Goal: Transaction & Acquisition: Purchase product/service

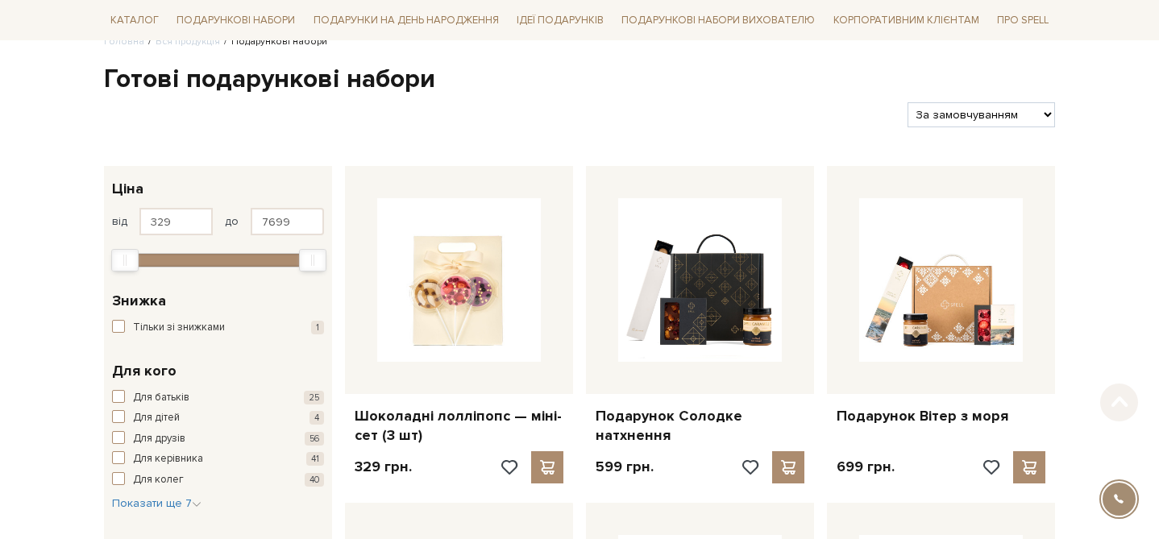
scroll to position [169, 0]
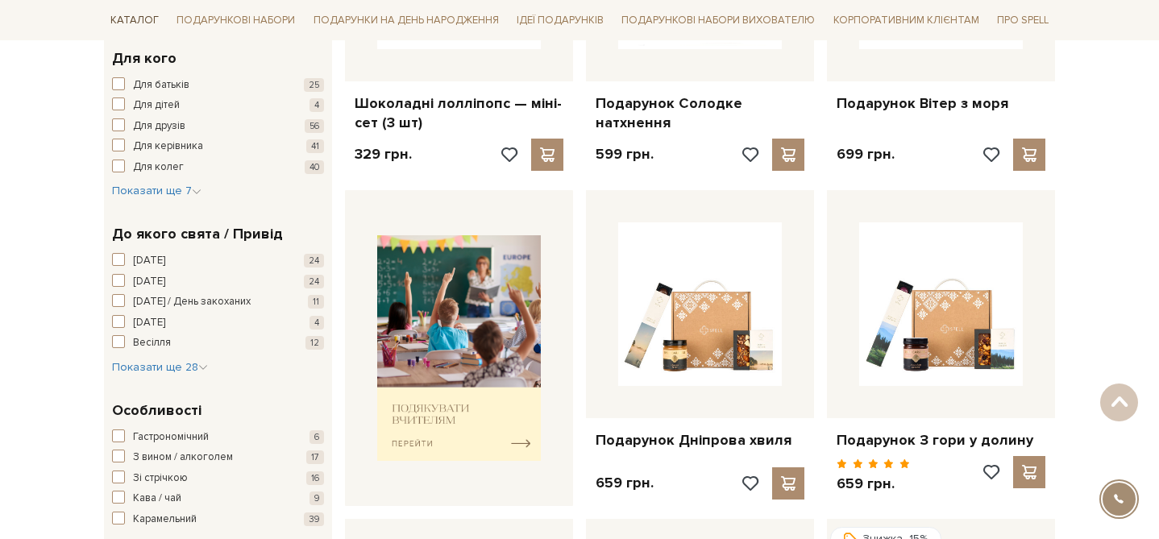
scroll to position [353, 0]
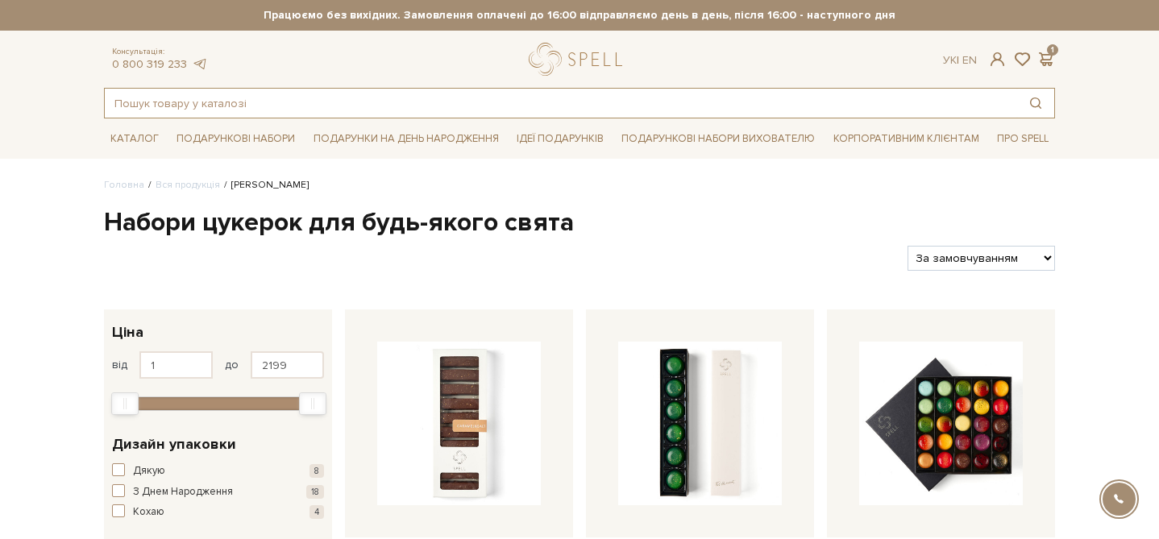
click at [418, 105] on input "text" at bounding box center [561, 103] width 913 height 29
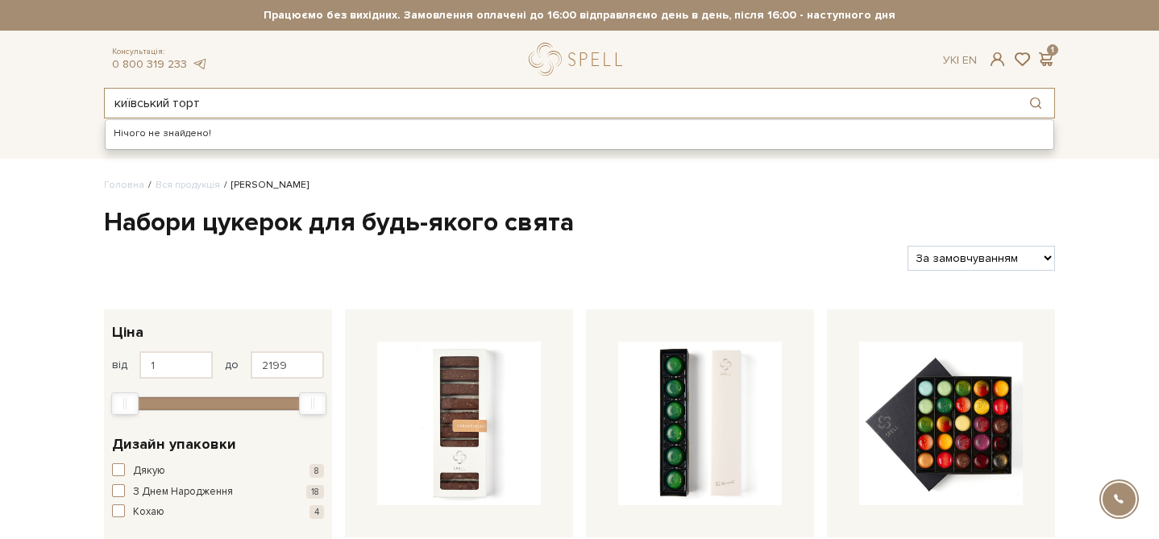
type input "київський торт"
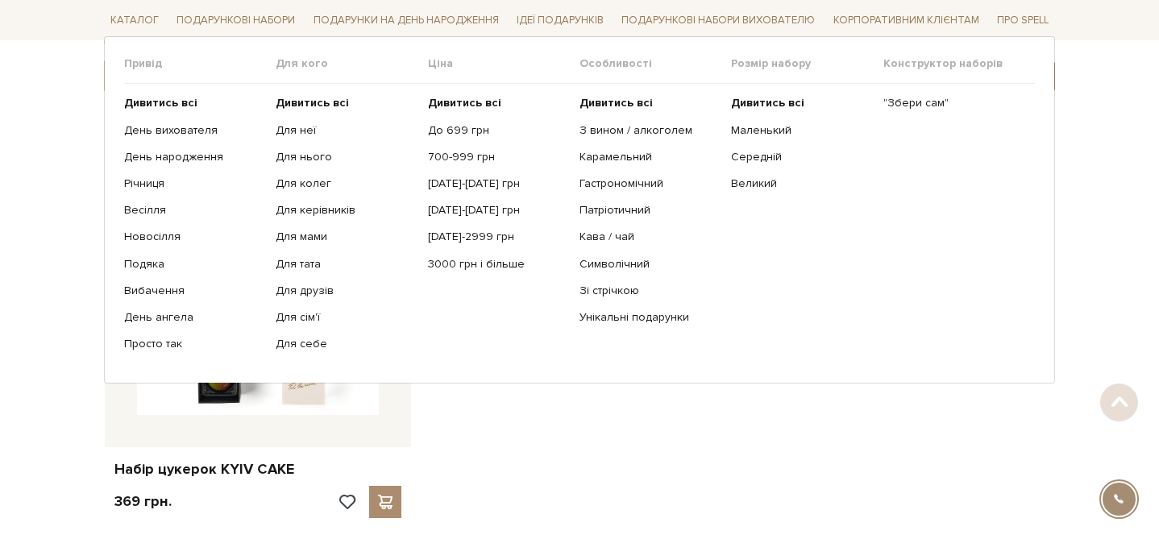
scroll to position [237, 0]
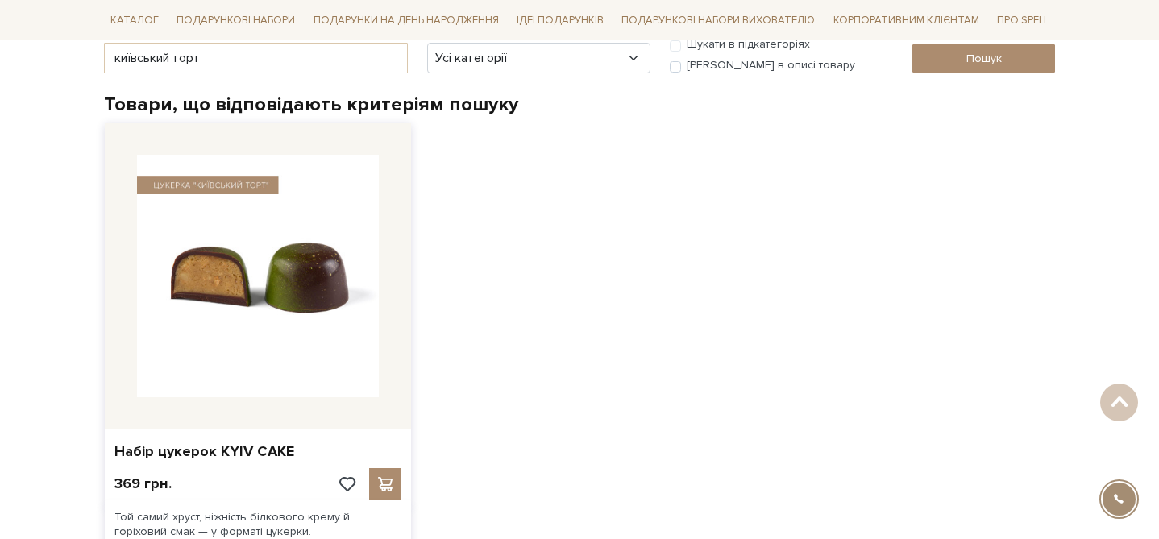
click at [260, 363] on img at bounding box center [258, 277] width 242 height 242
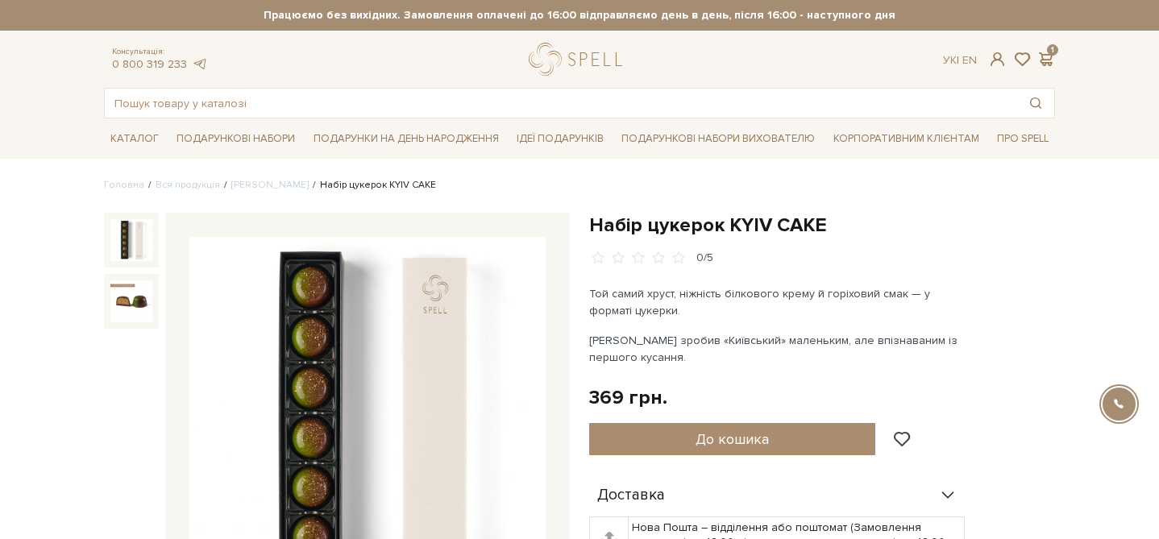
click at [695, 339] on p "Spell зробив «Київський» маленьким, але впізнаваним із першого кусання." at bounding box center [778, 349] width 378 height 34
click at [695, 339] on p "[PERSON_NAME] зробив «Київський» маленьким, але впізнаваним із першого кусання." at bounding box center [778, 349] width 378 height 34
copy p "Київський"
click at [738, 341] on p "Spell зробив «Київський» маленьким, але впізнаваним із першого кусання." at bounding box center [778, 349] width 378 height 34
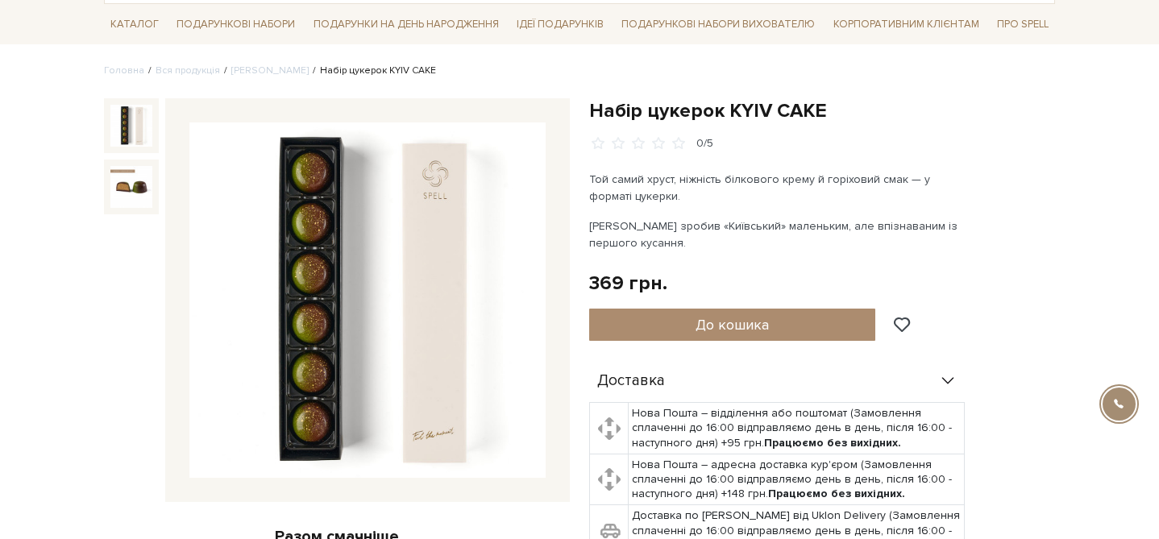
scroll to position [125, 0]
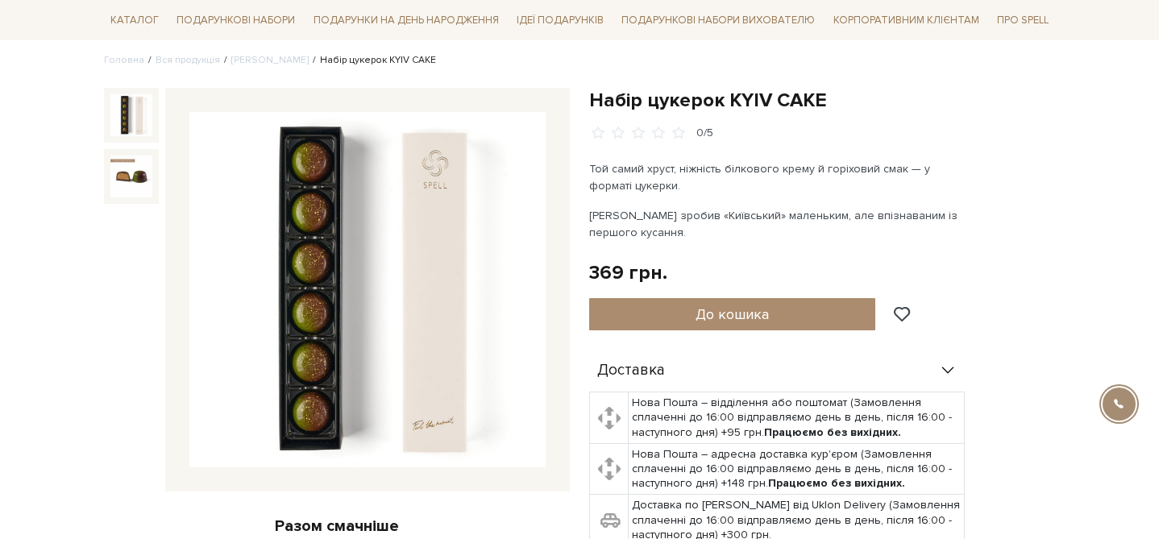
click at [701, 216] on p "Spell зробив «Київський» маленьким, але впізнаваним із першого кусання." at bounding box center [778, 224] width 378 height 34
copy p "Київський"
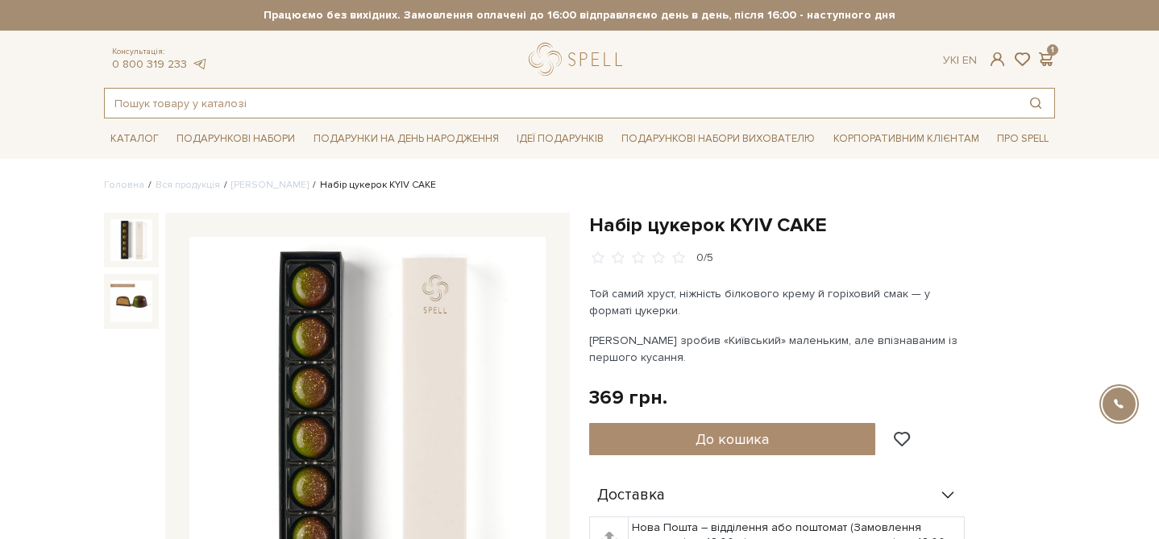
click at [322, 100] on input "text" at bounding box center [561, 103] width 913 height 29
paste input "Київський"
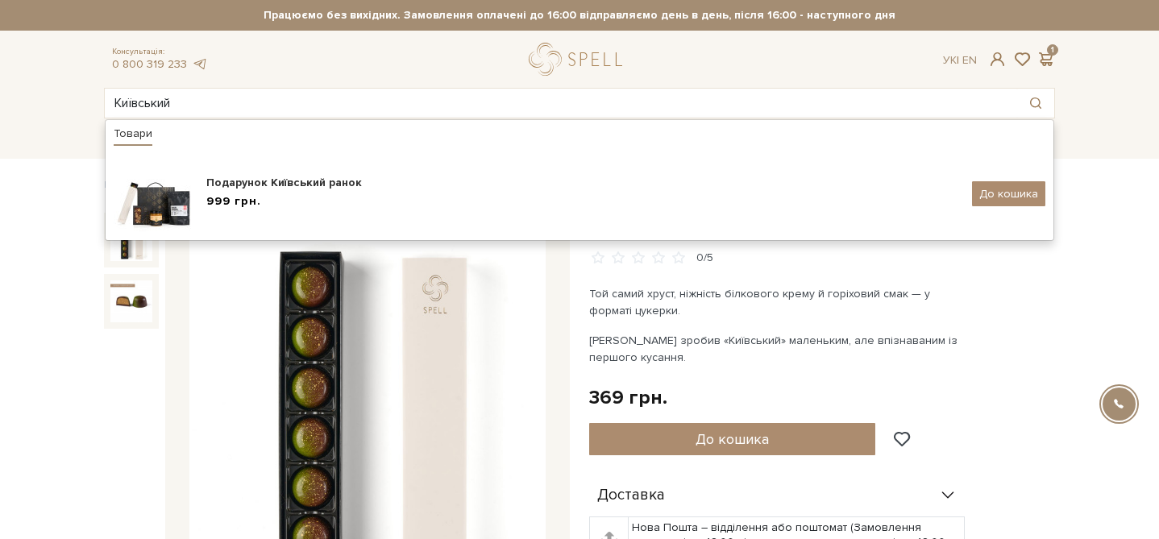
click at [793, 327] on div "Той самий хруст, ніжність білкового крему й горіховий смак — у форматі цукерки.…" at bounding box center [778, 325] width 378 height 81
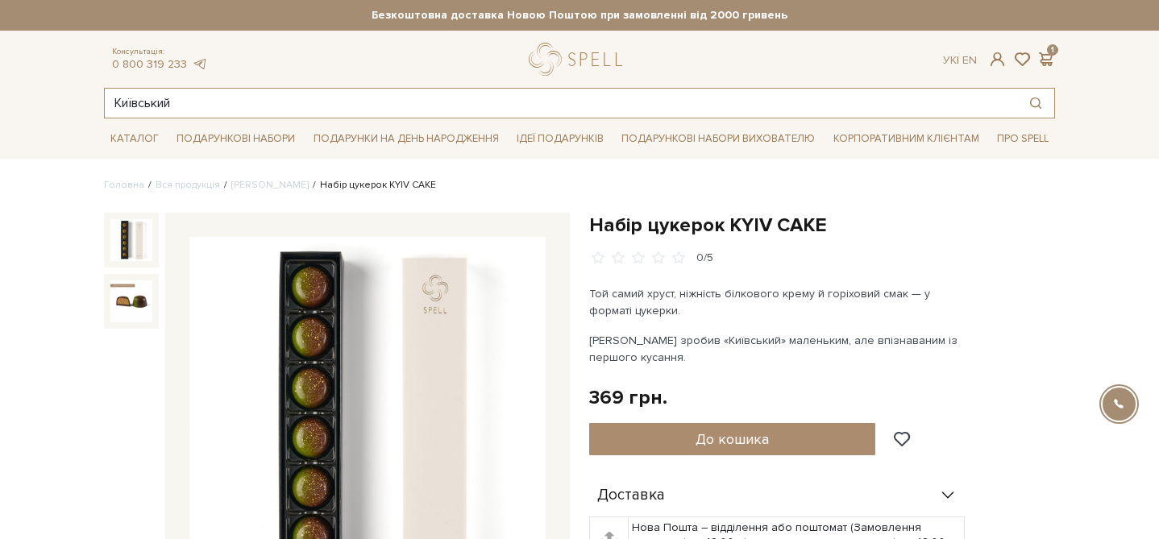
click at [206, 108] on input "Київський" at bounding box center [561, 103] width 913 height 29
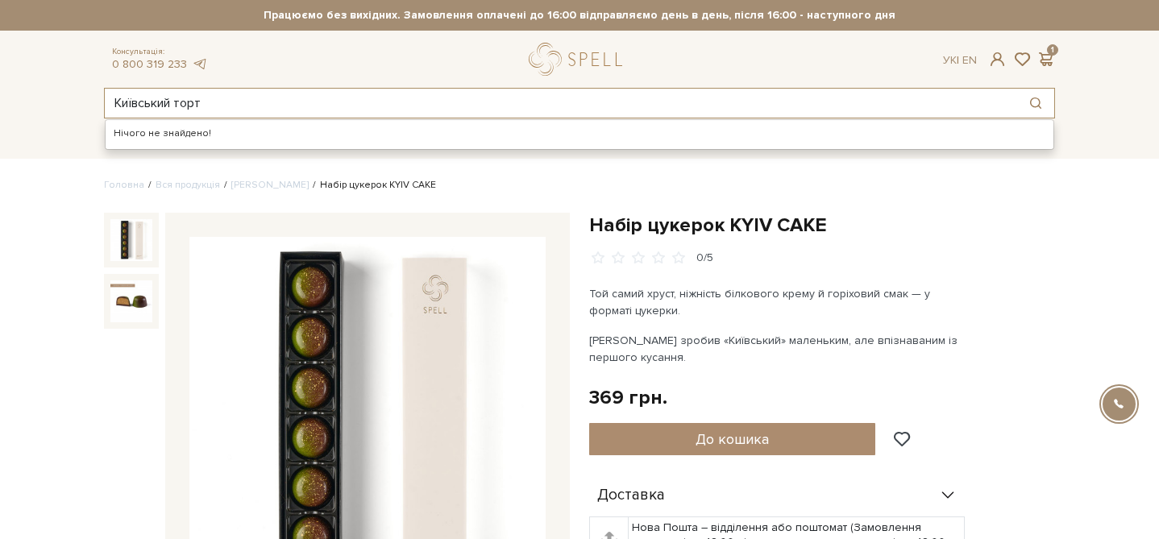
type input "Київський торт"
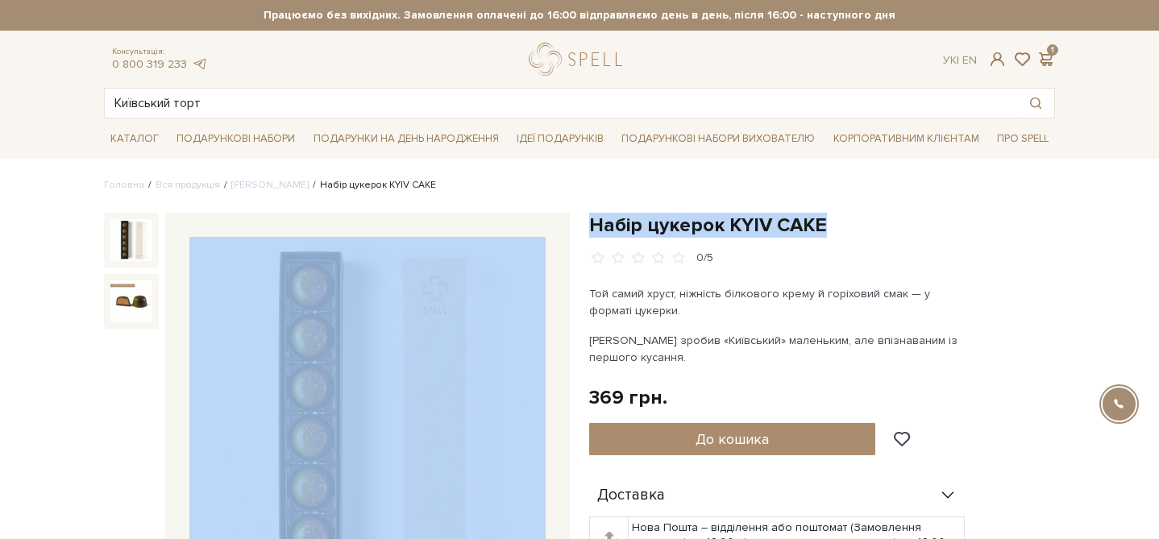
drag, startPoint x: 827, startPoint y: 222, endPoint x: 559, endPoint y: 219, distance: 268.5
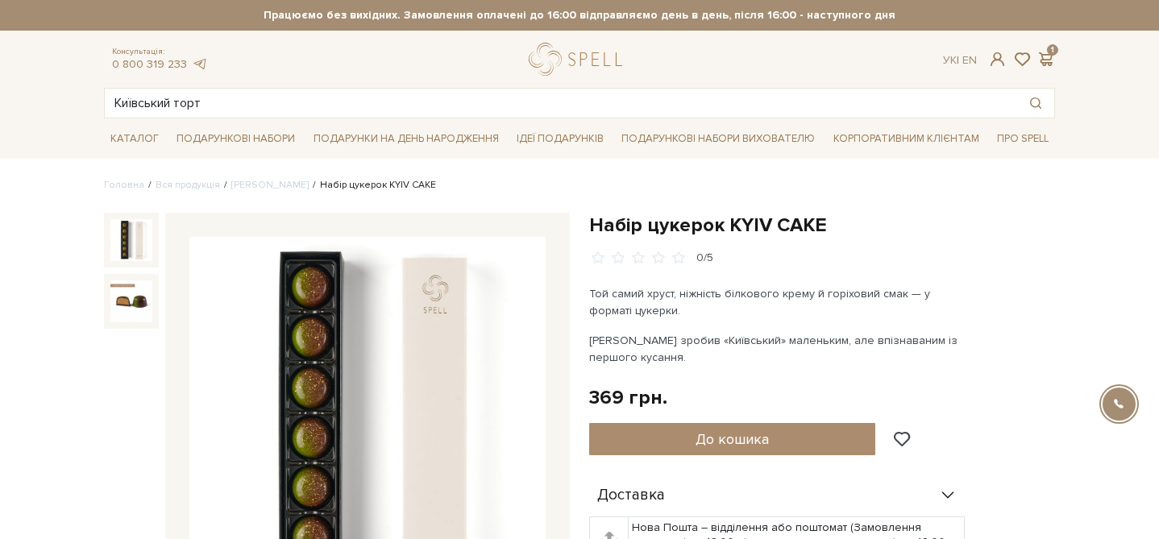
click at [631, 235] on h1 "Набір цукерок KYIV CAKE" at bounding box center [822, 225] width 466 height 25
drag, startPoint x: 832, startPoint y: 224, endPoint x: 594, endPoint y: 221, distance: 237.8
click at [594, 221] on h1 "Набір цукерок KYIV CAKE" at bounding box center [822, 225] width 466 height 25
copy h1 "Набір цукерок KYIV CAKE"
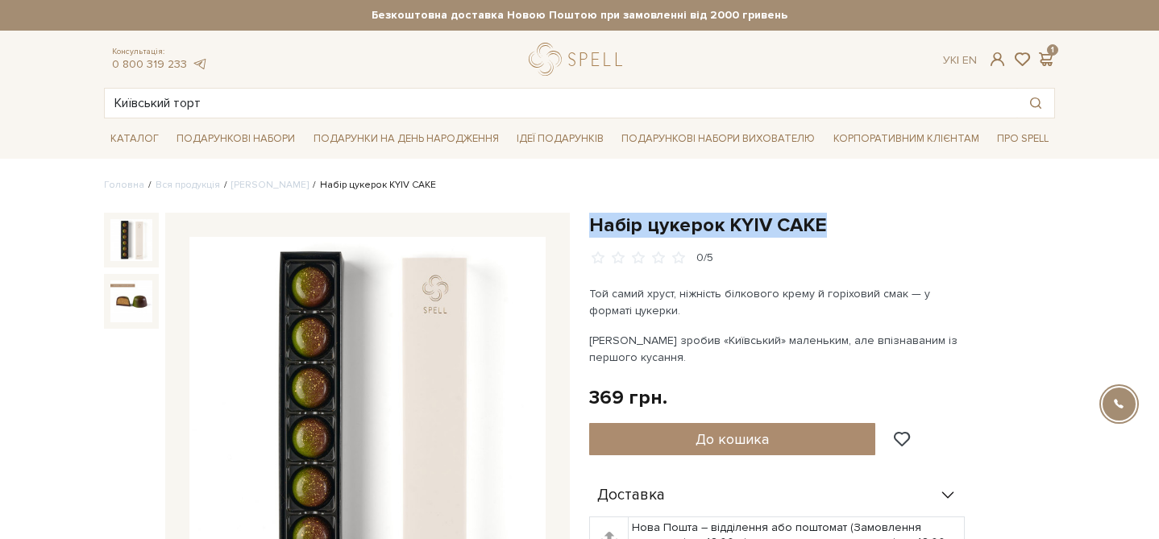
click at [781, 222] on h1 "Набір цукерок KYIV CAKE" at bounding box center [822, 225] width 466 height 25
drag, startPoint x: 718, startPoint y: 229, endPoint x: 592, endPoint y: 223, distance: 126.7
click at [591, 223] on h1 "Набір цукерок KYIV CAKE" at bounding box center [822, 225] width 466 height 25
drag, startPoint x: 839, startPoint y: 220, endPoint x: 581, endPoint y: 218, distance: 258.0
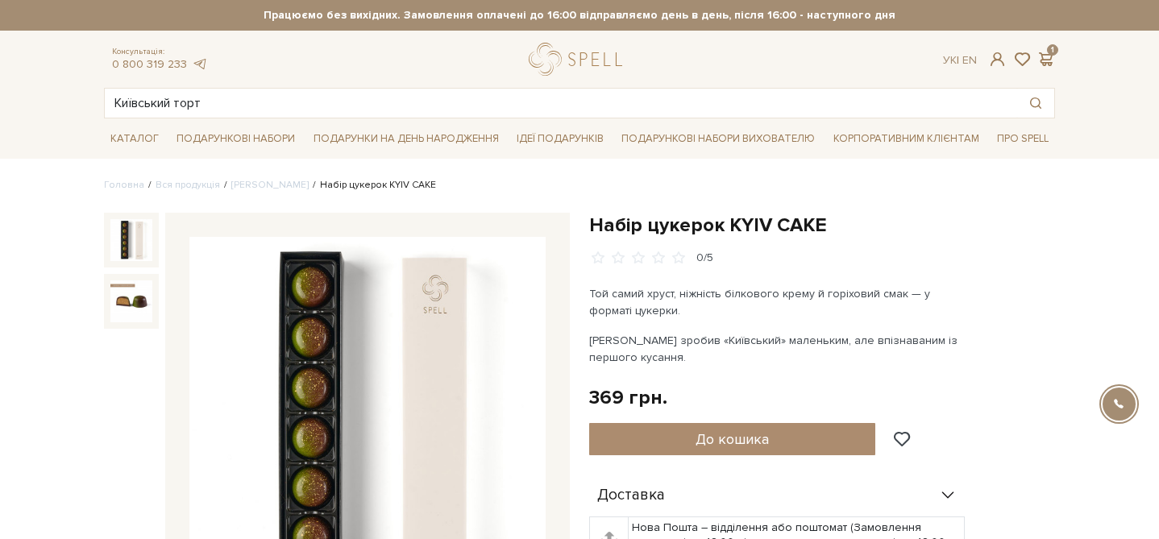
click at [643, 231] on h1 "Набір цукерок KYIV CAKE" at bounding box center [822, 225] width 466 height 25
drag, startPoint x: 714, startPoint y: 223, endPoint x: 602, endPoint y: 220, distance: 112.1
click at [602, 221] on h1 "Набір цукерок KYIV CAKE" at bounding box center [822, 225] width 466 height 25
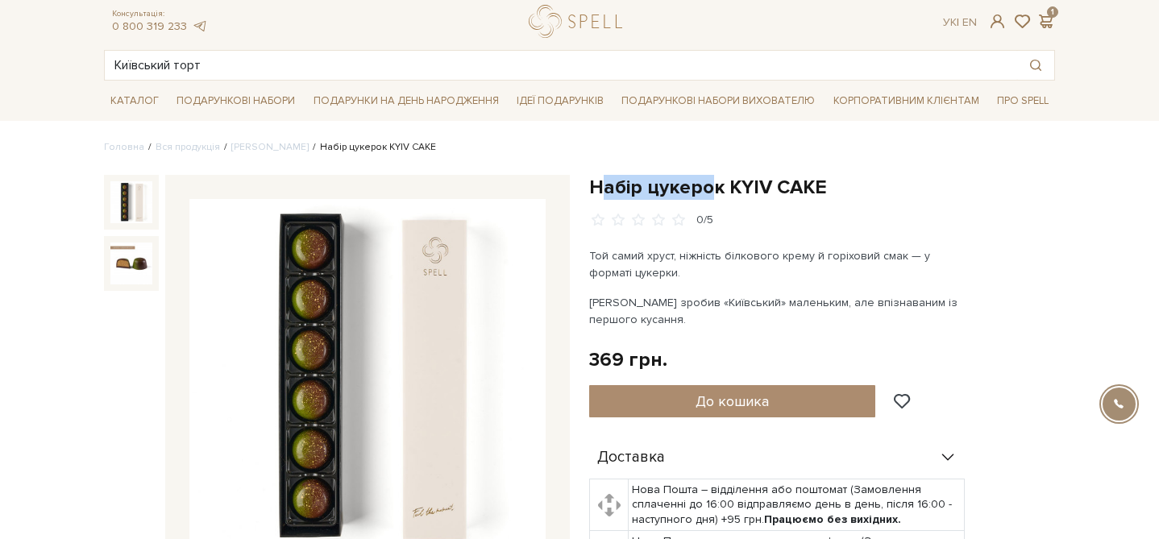
scroll to position [44, 0]
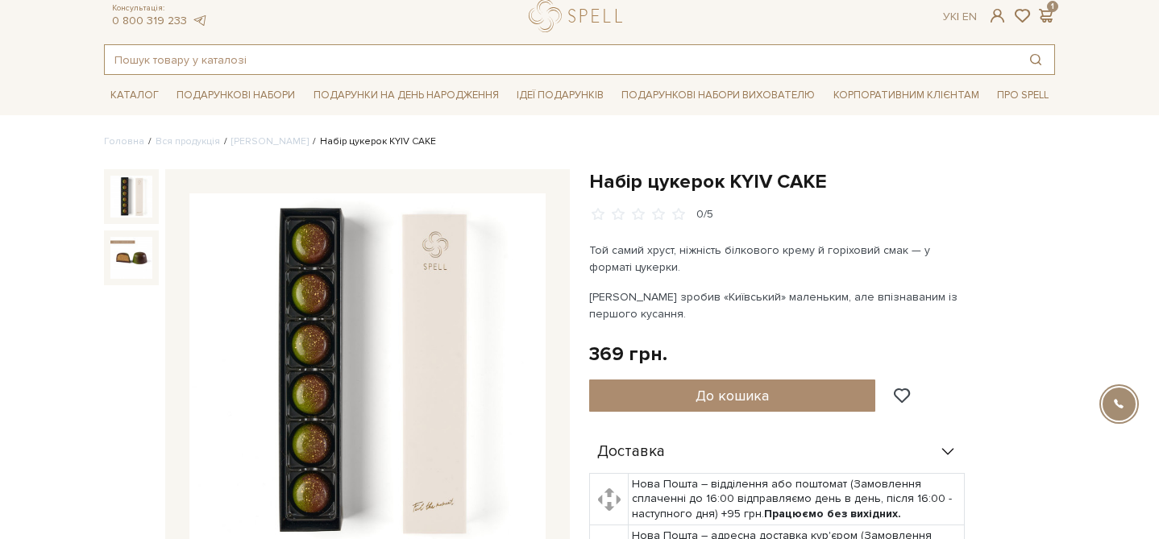
click at [553, 54] on input "text" at bounding box center [561, 59] width 913 height 29
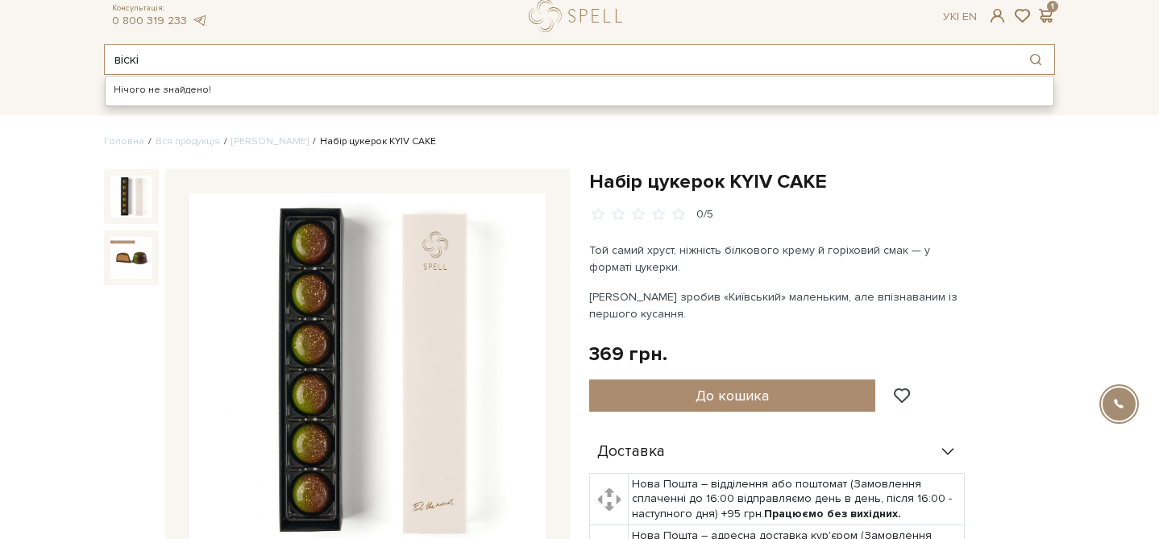
type input "віскі"
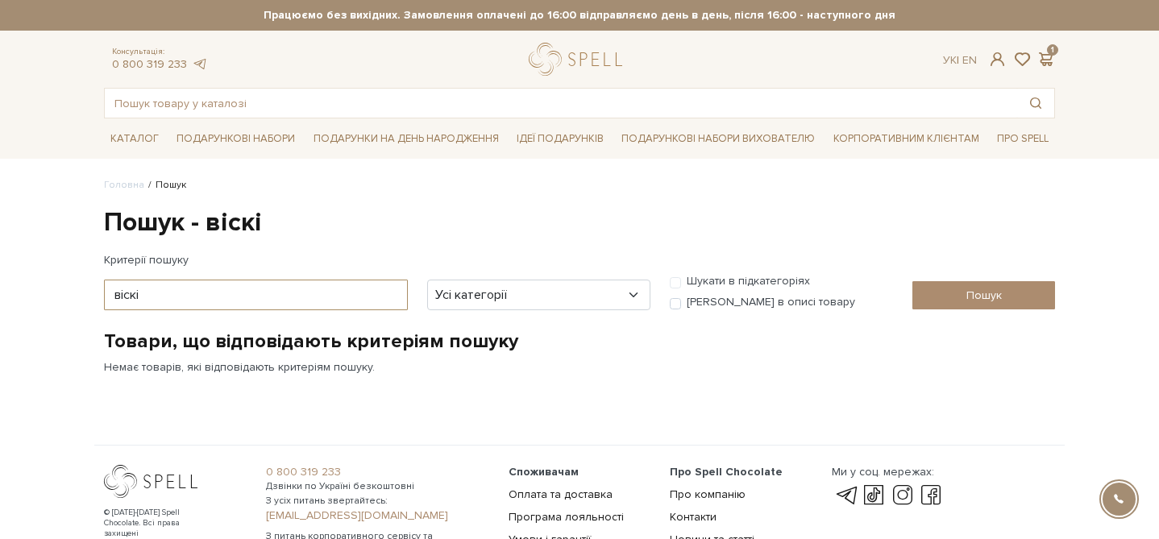
click at [128, 297] on input "віскі" at bounding box center [256, 295] width 304 height 31
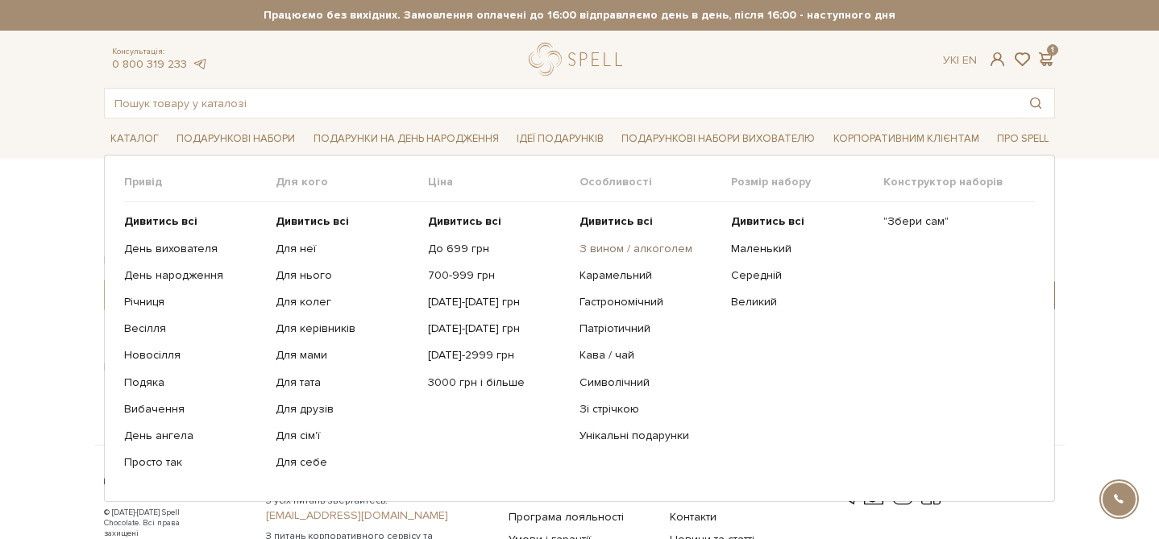
click at [605, 251] on link "З вином / алкоголем" at bounding box center [649, 249] width 139 height 15
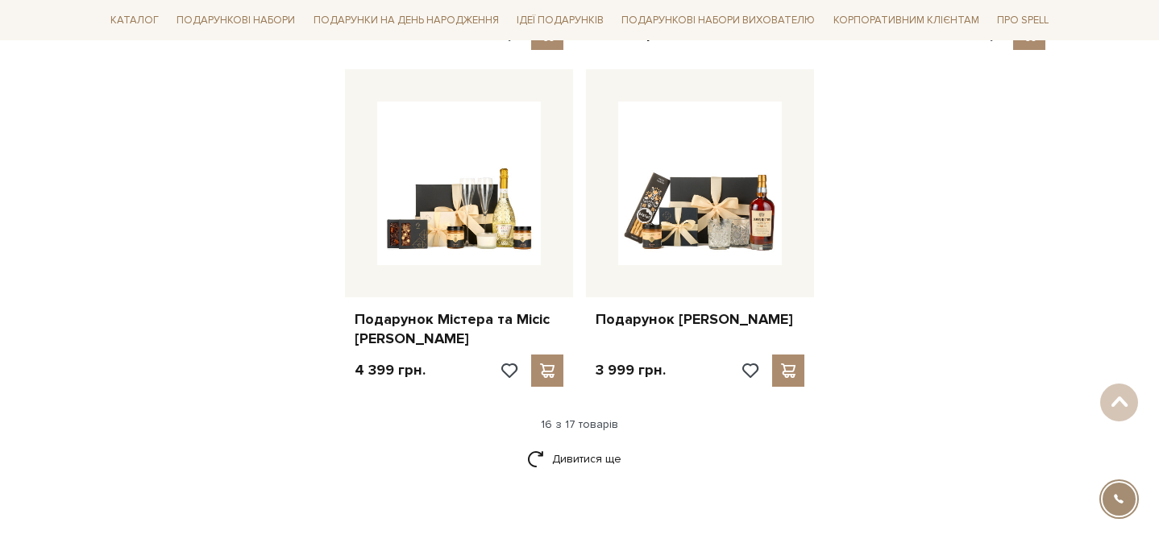
scroll to position [1968, 0]
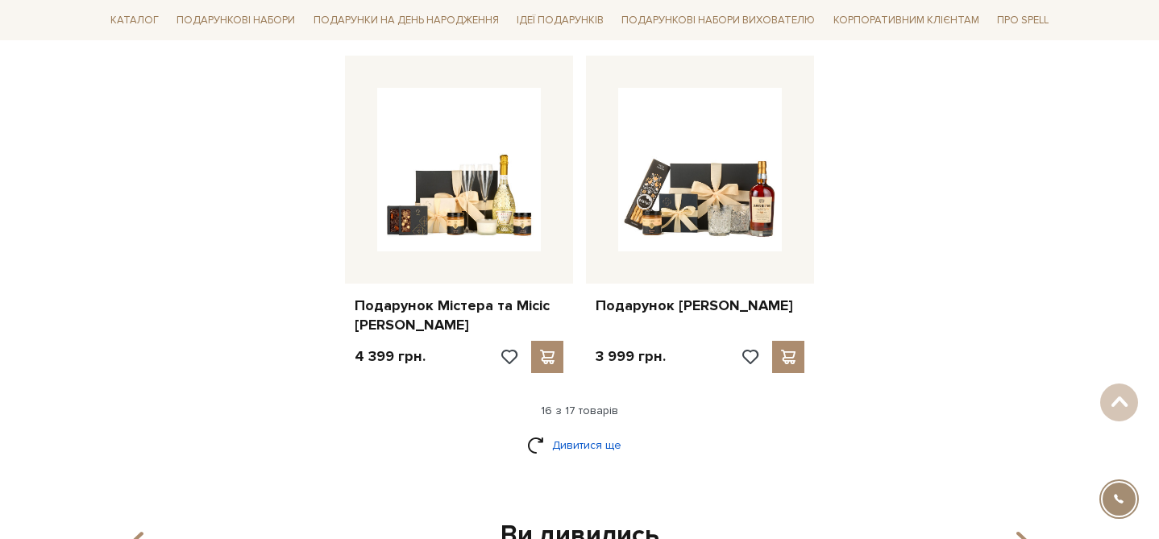
click at [599, 435] on link "Дивитися ще" at bounding box center [579, 445] width 105 height 28
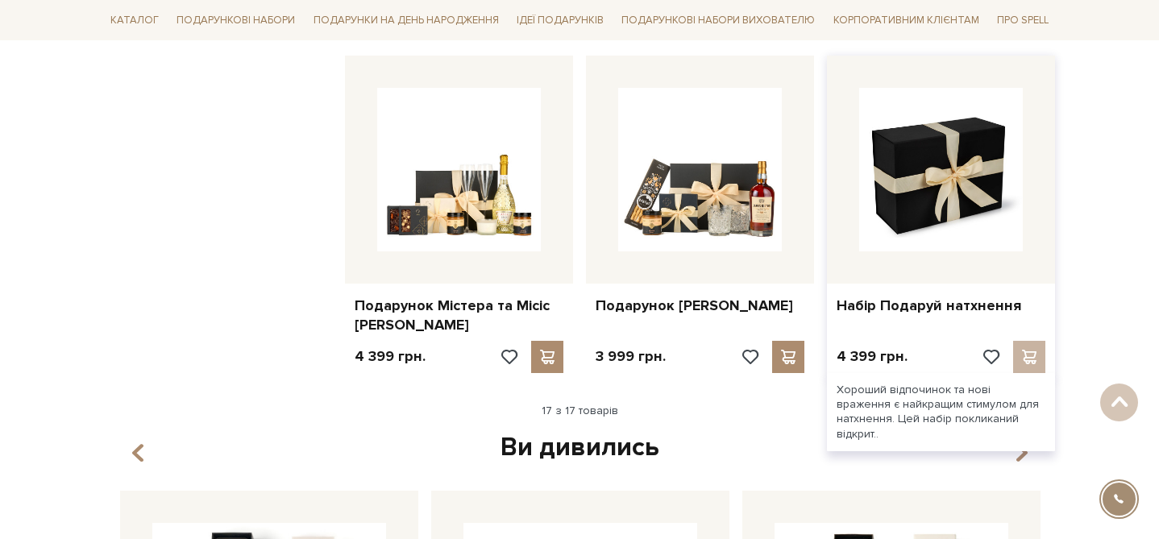
click at [870, 209] on img at bounding box center [941, 170] width 164 height 164
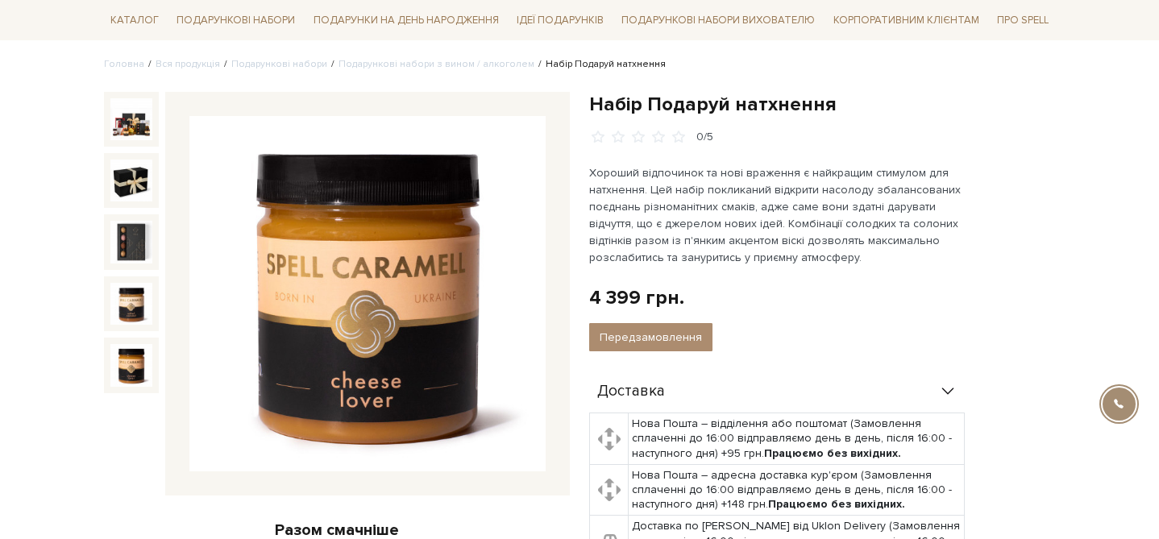
scroll to position [123, 0]
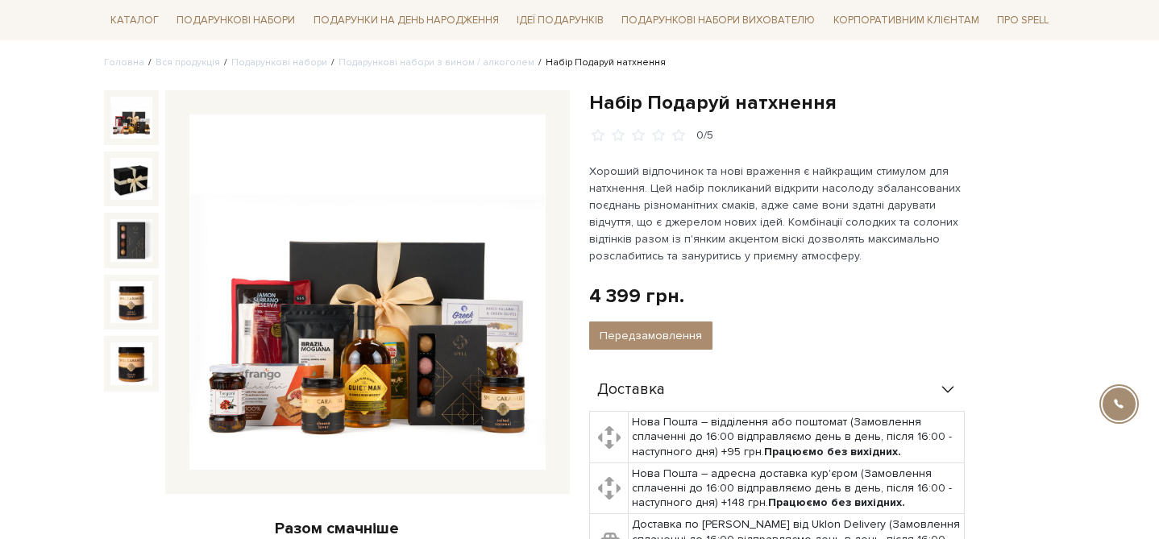
click at [127, 128] on img at bounding box center [131, 118] width 42 height 42
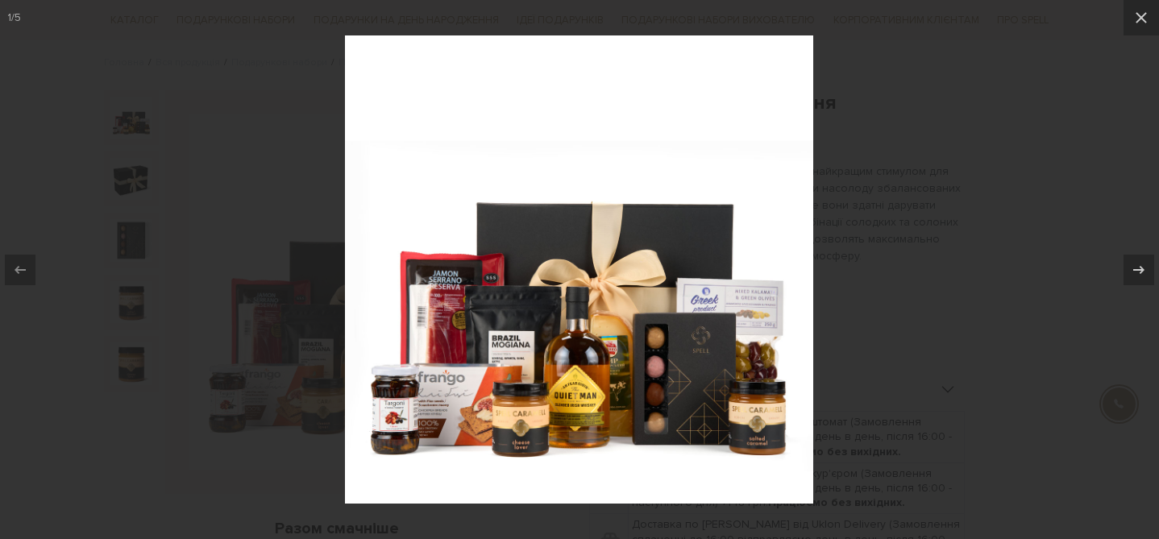
click at [290, 356] on div at bounding box center [579, 269] width 1159 height 539
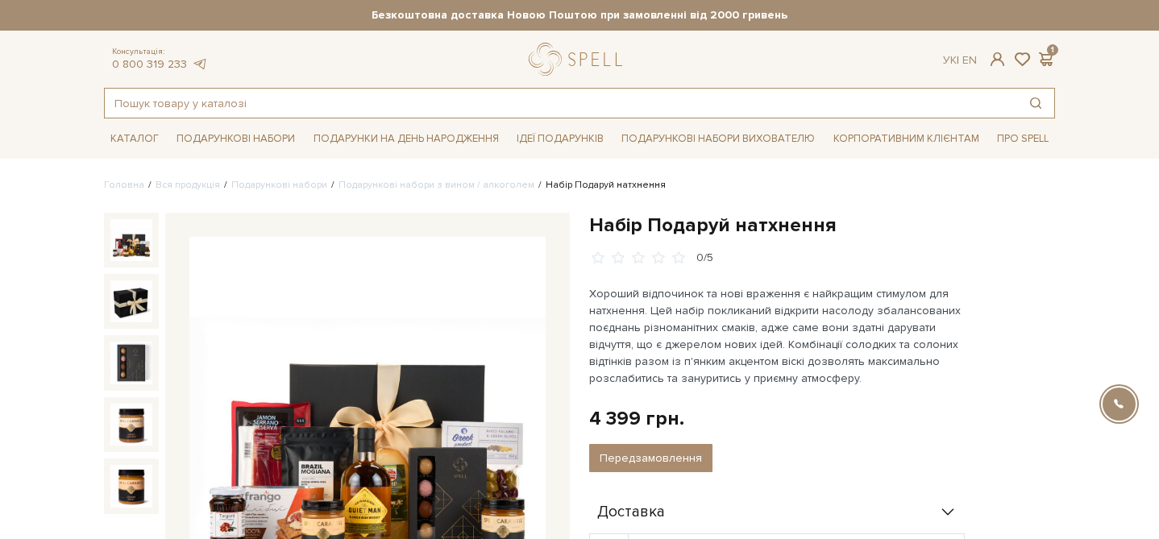
click at [381, 108] on input "text" at bounding box center [561, 103] width 913 height 29
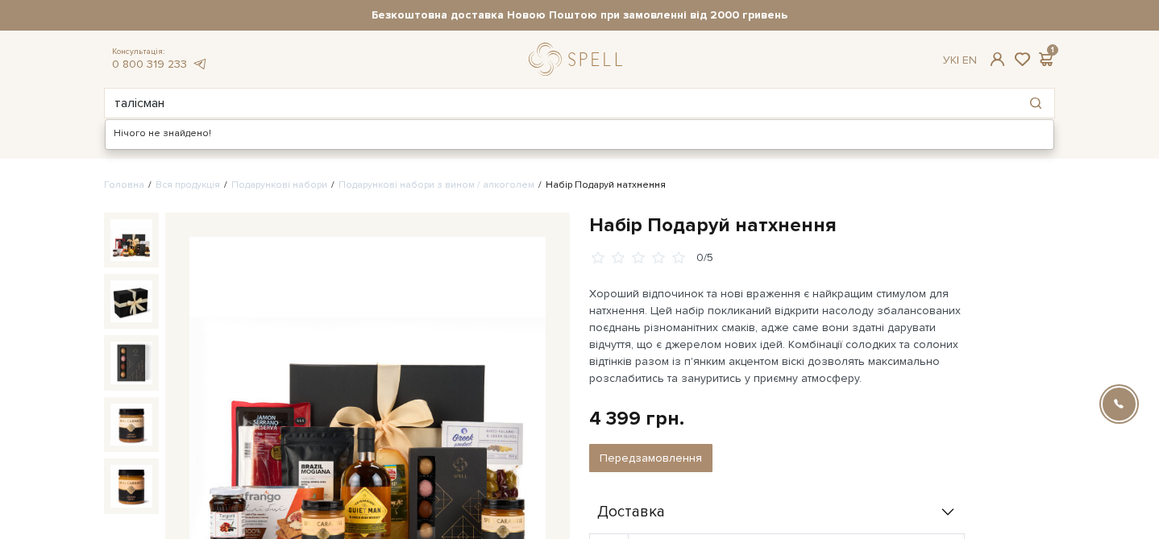
click at [1024, 256] on div "0/5" at bounding box center [822, 258] width 466 height 15
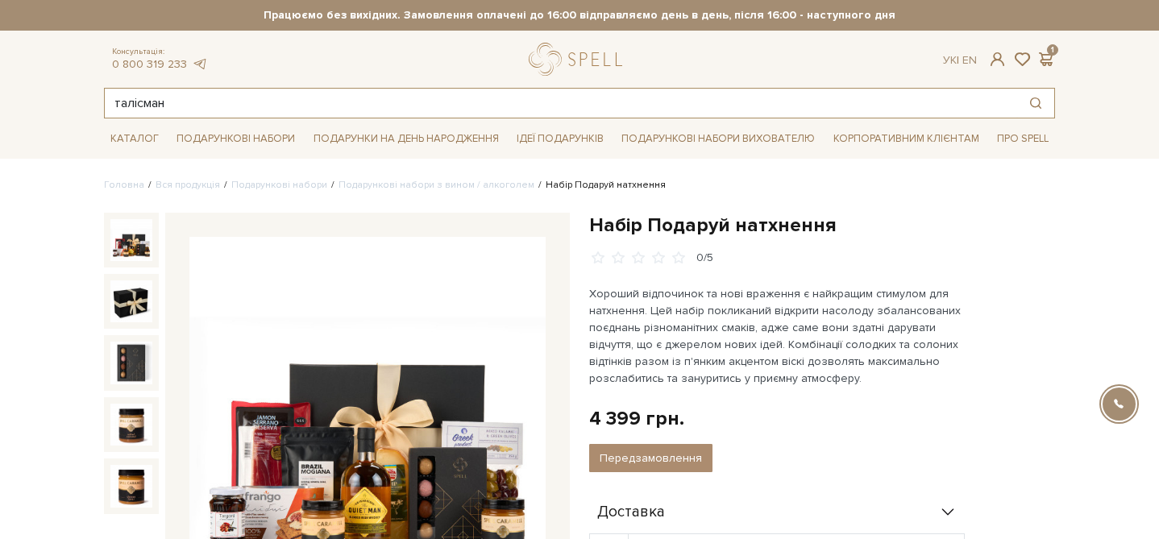
click at [149, 106] on input "талісман" at bounding box center [561, 103] width 913 height 29
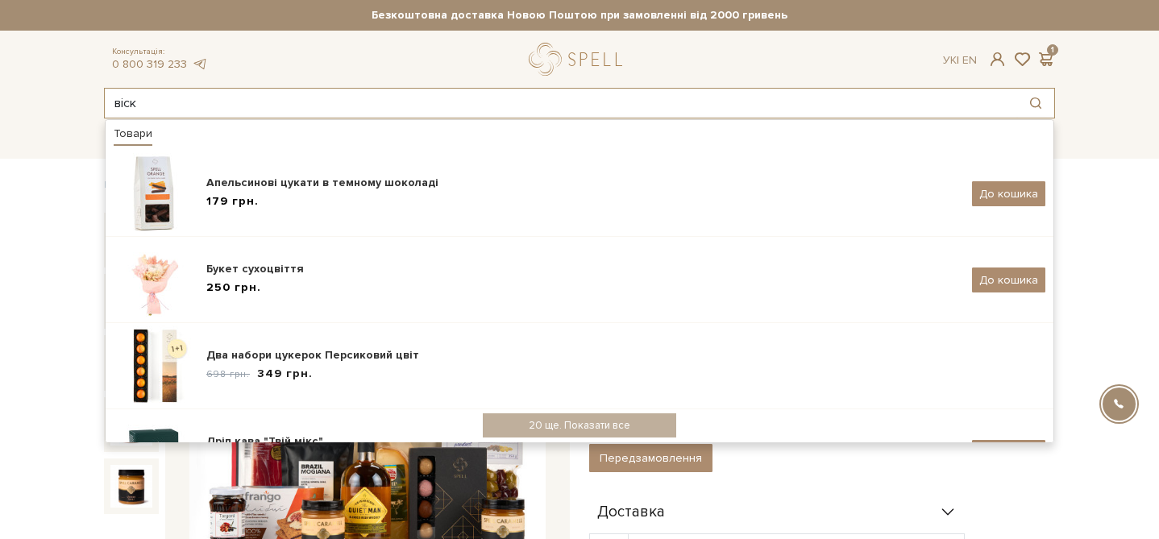
type input "віскі"
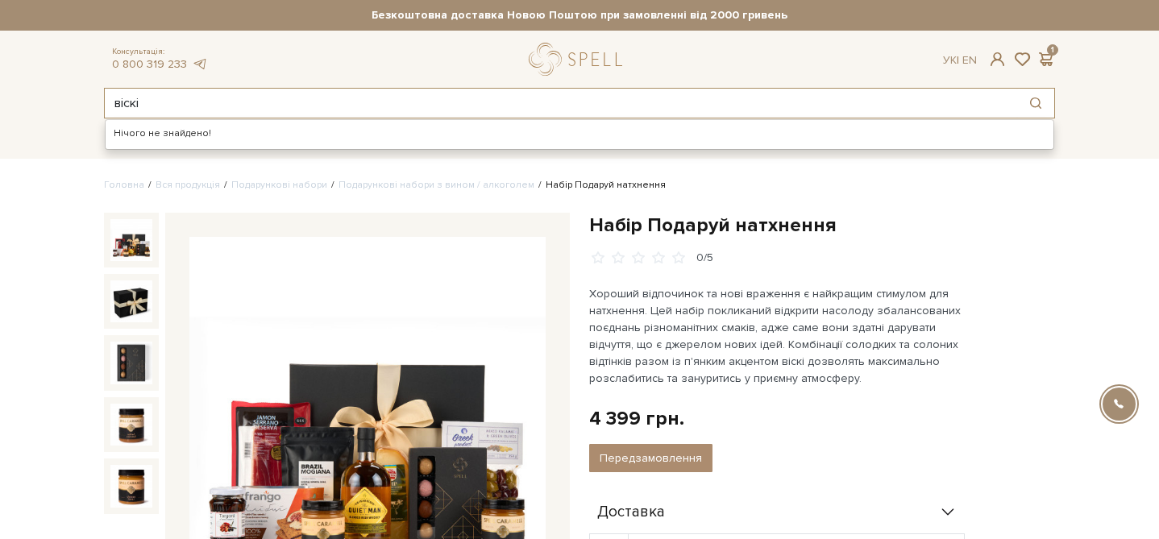
click at [132, 101] on input "віскі" at bounding box center [561, 103] width 913 height 29
click at [131, 100] on input "віскі" at bounding box center [561, 103] width 913 height 29
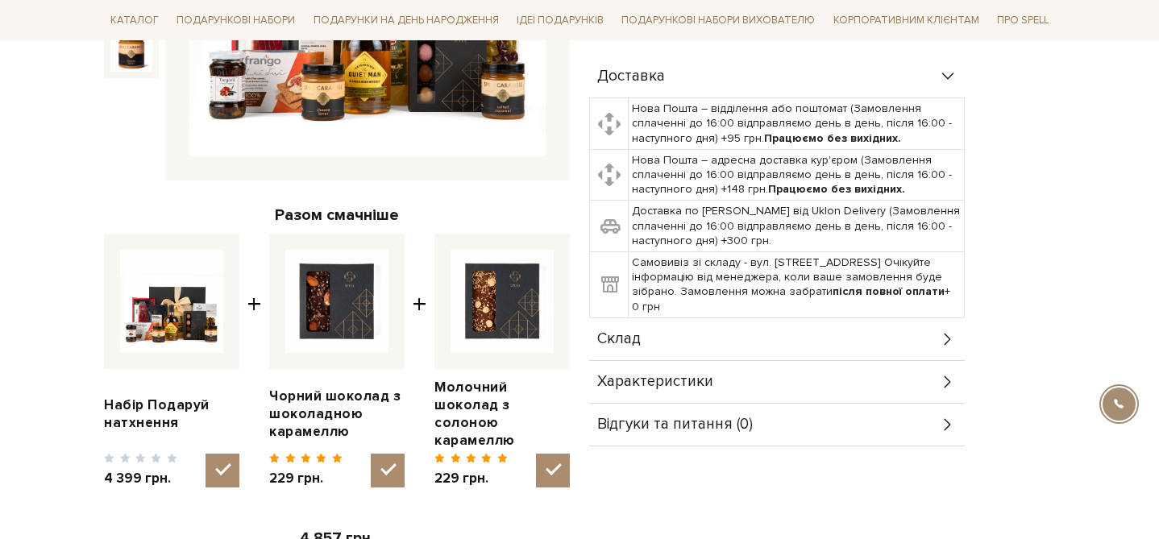
scroll to position [448, 0]
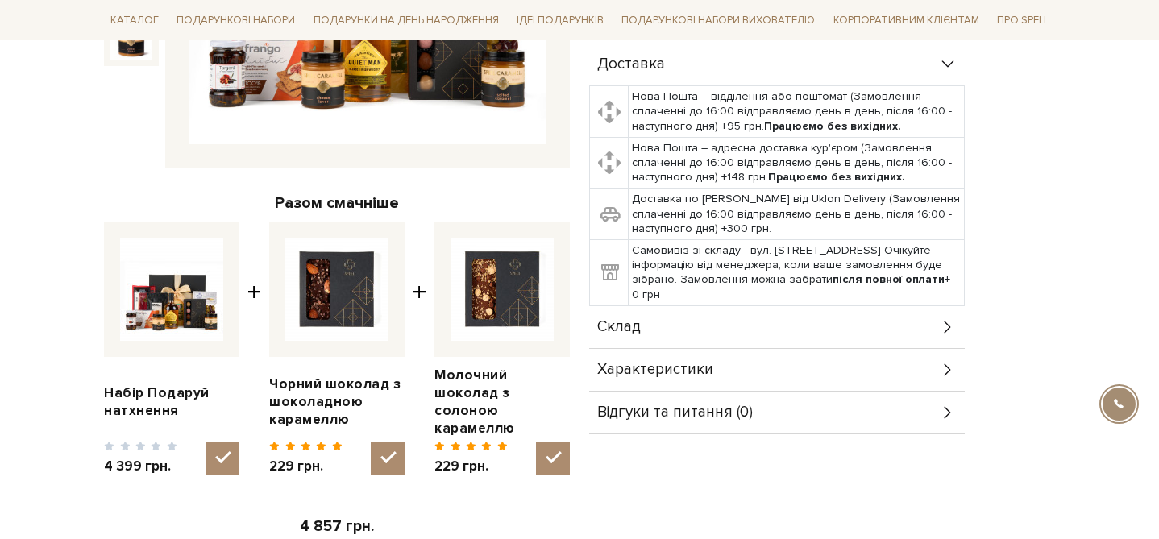
click at [930, 377] on div "Характеристики" at bounding box center [777, 370] width 376 height 42
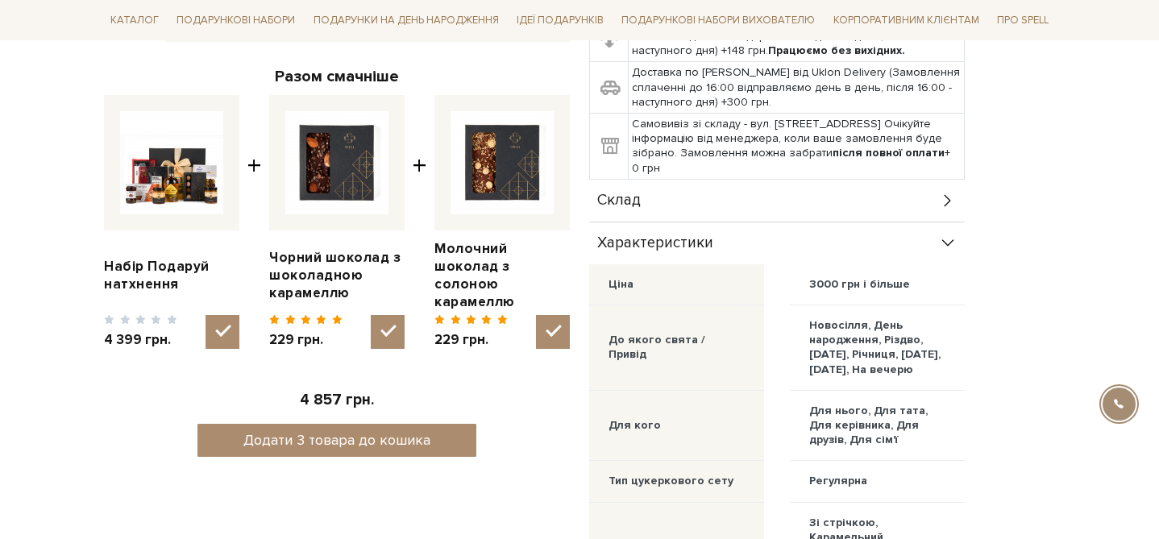
scroll to position [0, 0]
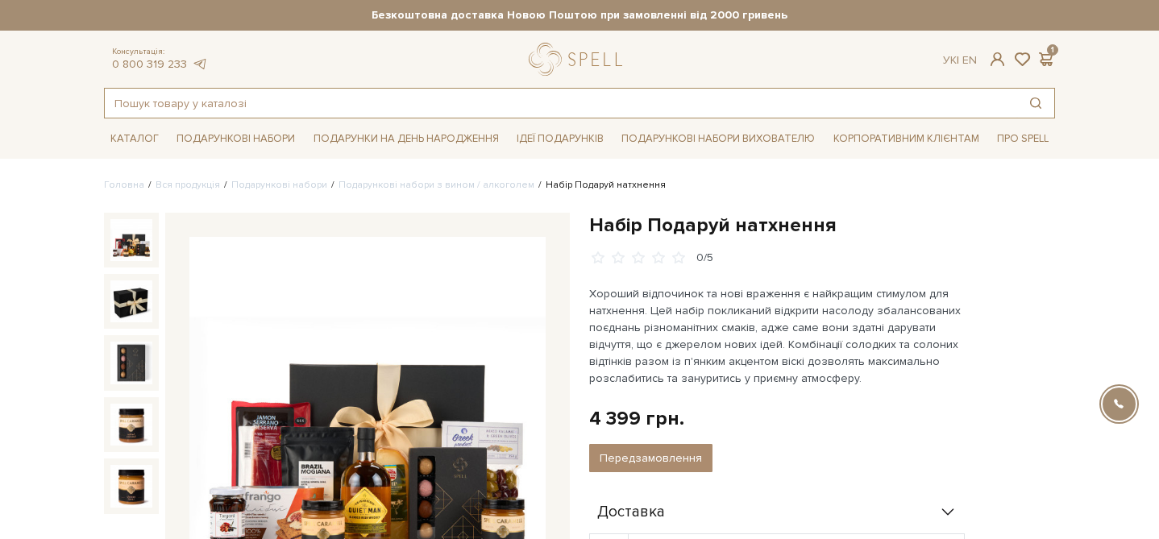
click at [233, 102] on input "text" at bounding box center [561, 103] width 913 height 29
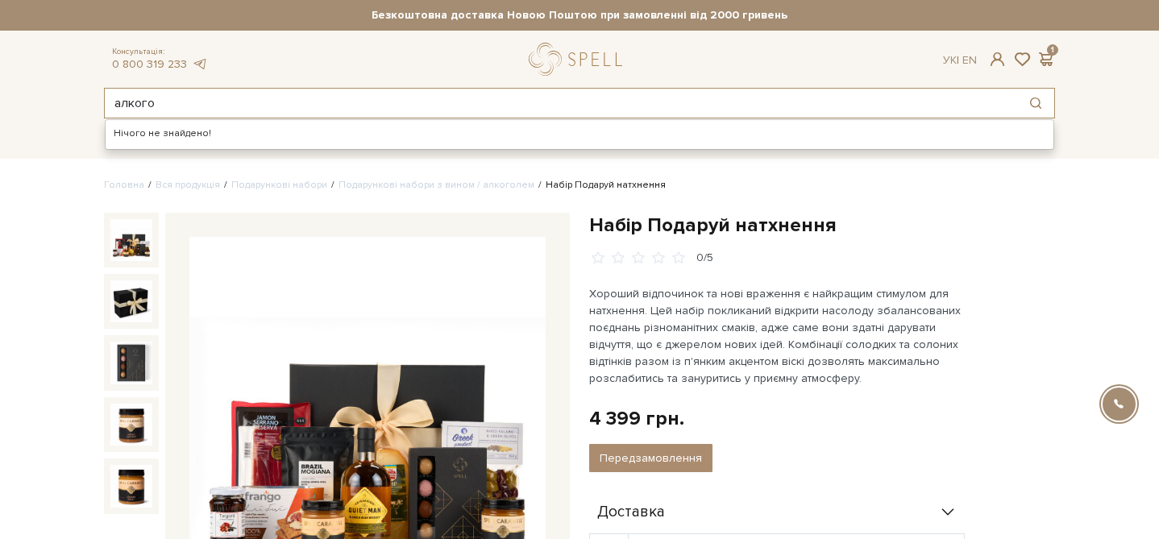
scroll to position [1, 0]
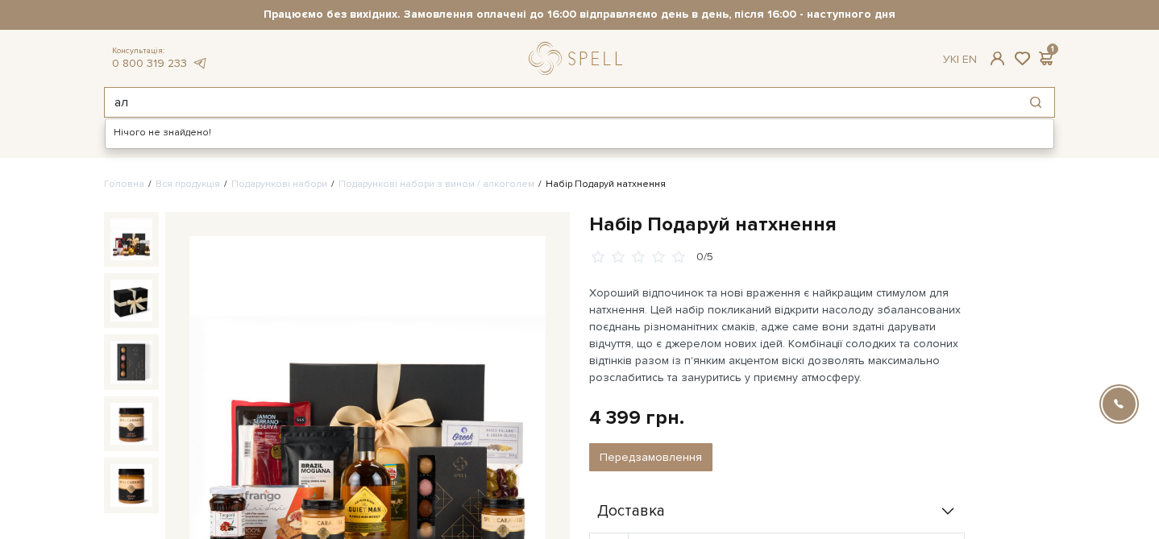
type input "а"
type input "з вином"
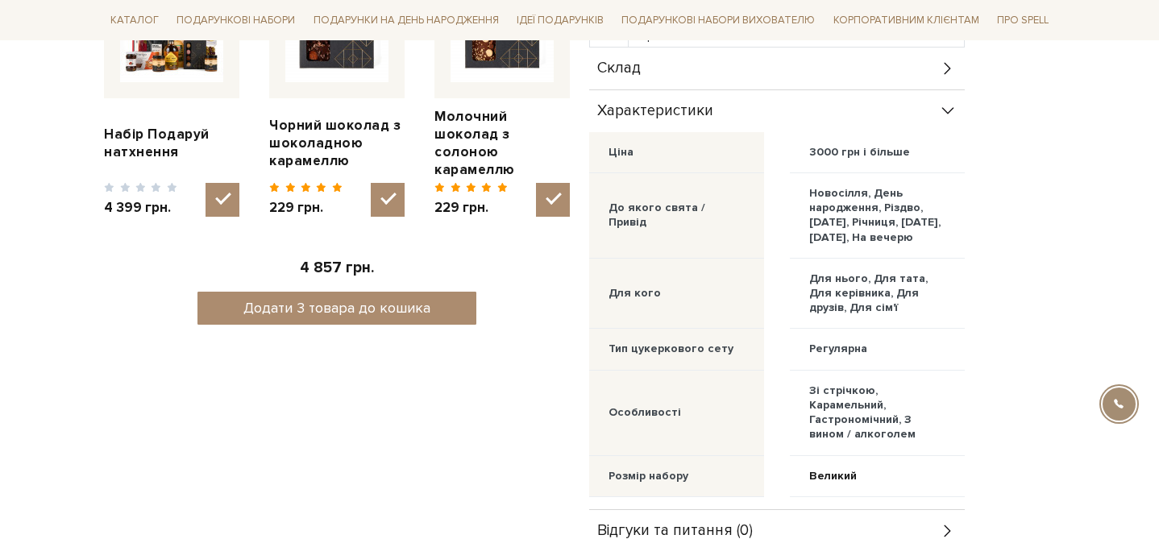
scroll to position [0, 0]
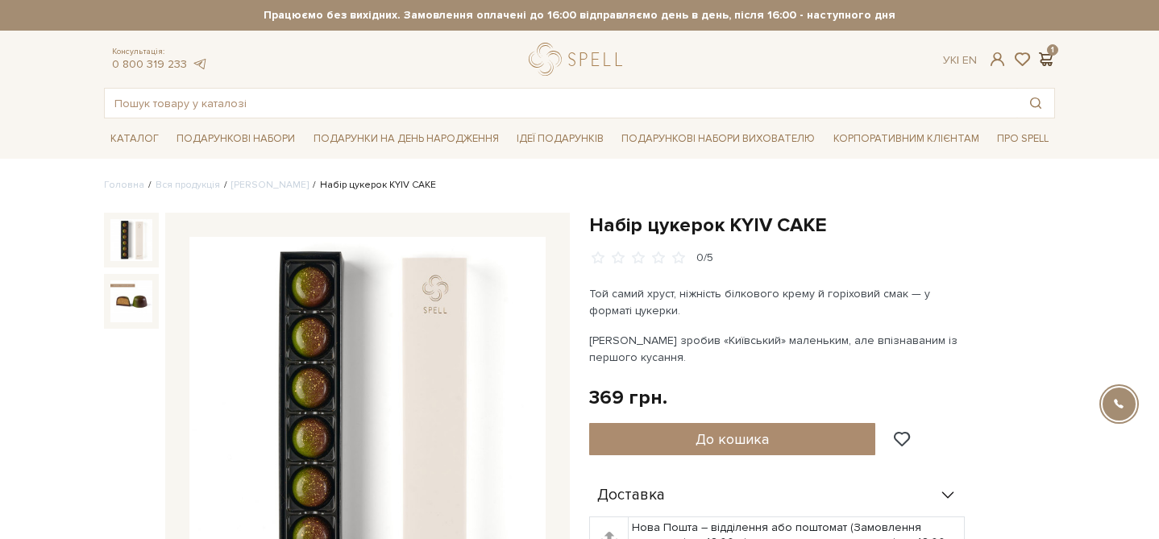
click at [1047, 60] on span at bounding box center [1045, 59] width 19 height 17
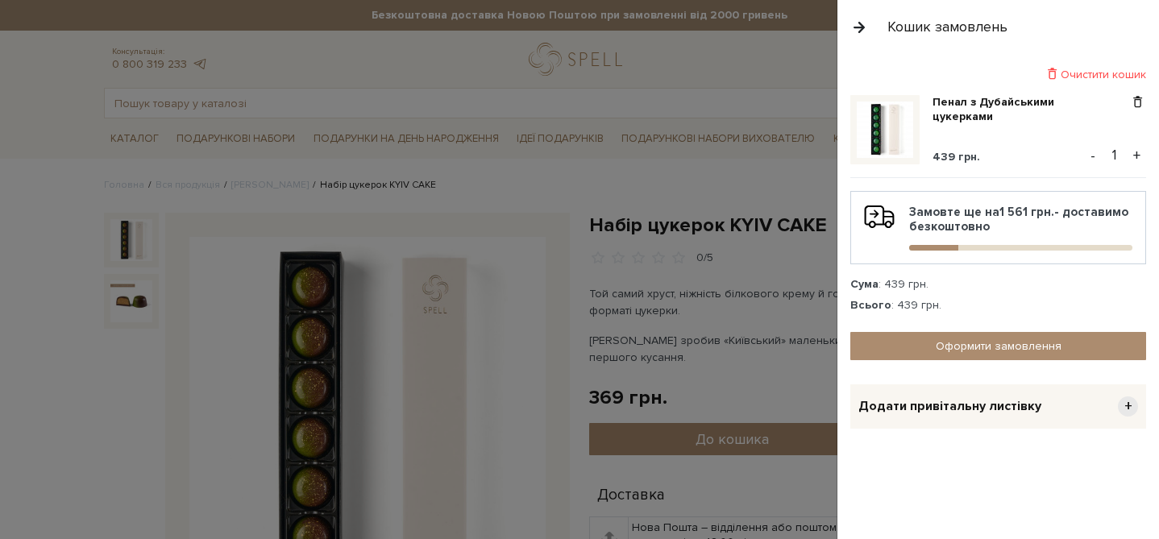
click at [856, 22] on button "button" at bounding box center [859, 27] width 18 height 28
